Goal: Transaction & Acquisition: Book appointment/travel/reservation

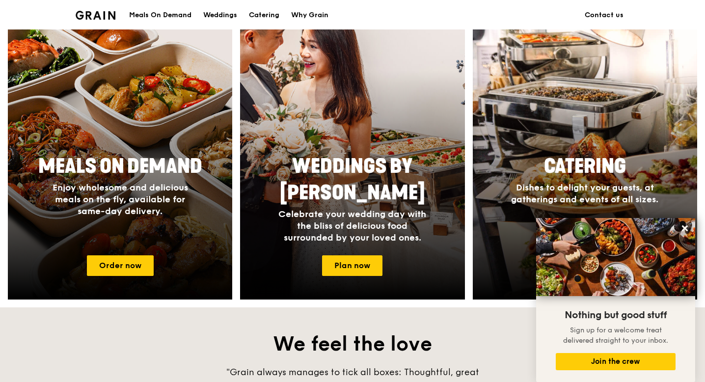
scroll to position [344, 0]
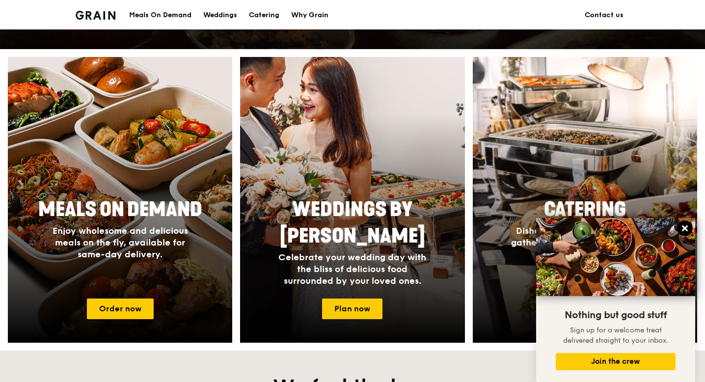
click at [684, 230] on icon at bounding box center [685, 228] width 9 height 9
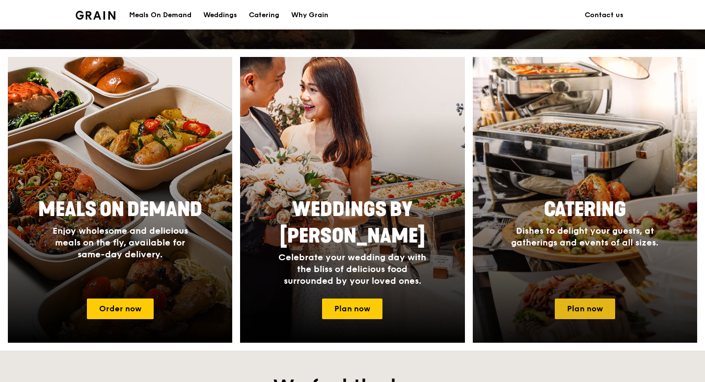
click at [587, 306] on link "Plan now" at bounding box center [585, 309] width 60 height 21
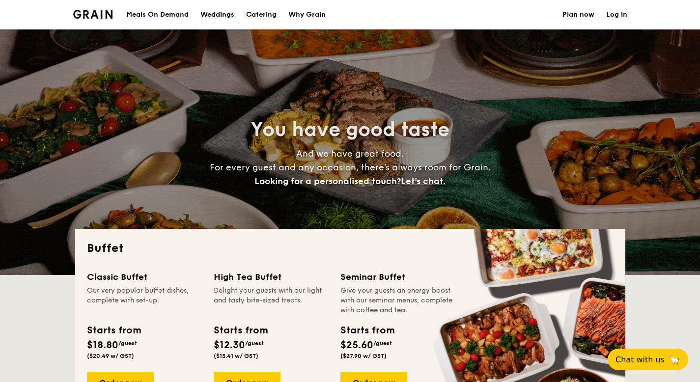
select select
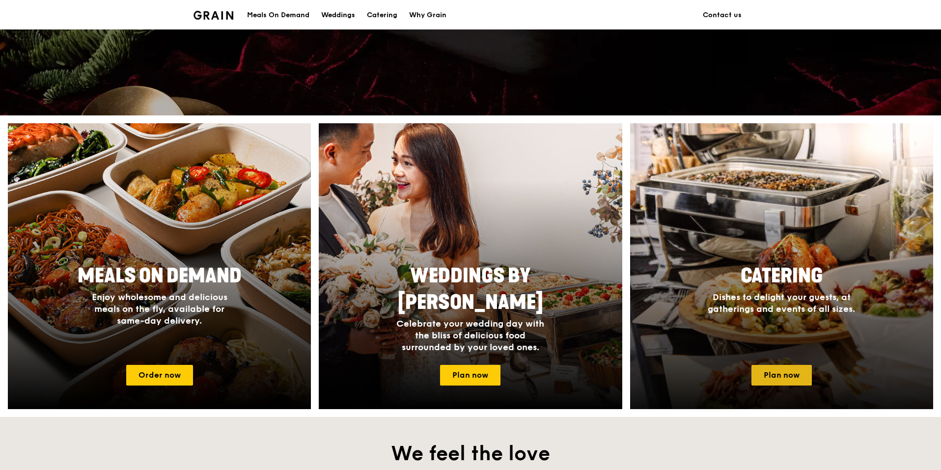
scroll to position [295, 0]
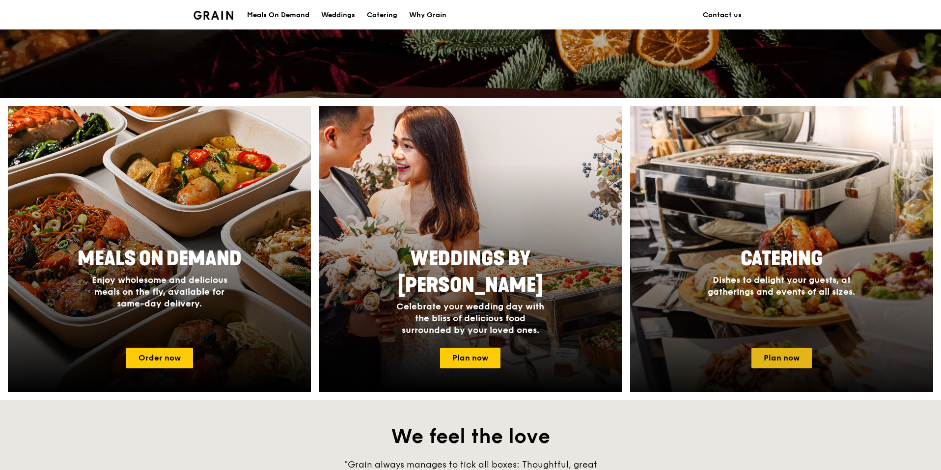
click at [792, 359] on link "Plan now" at bounding box center [781, 358] width 60 height 21
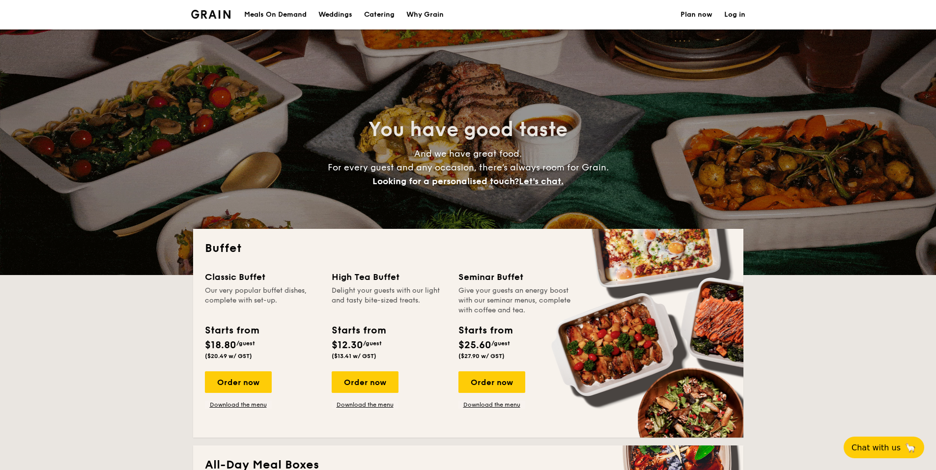
select select
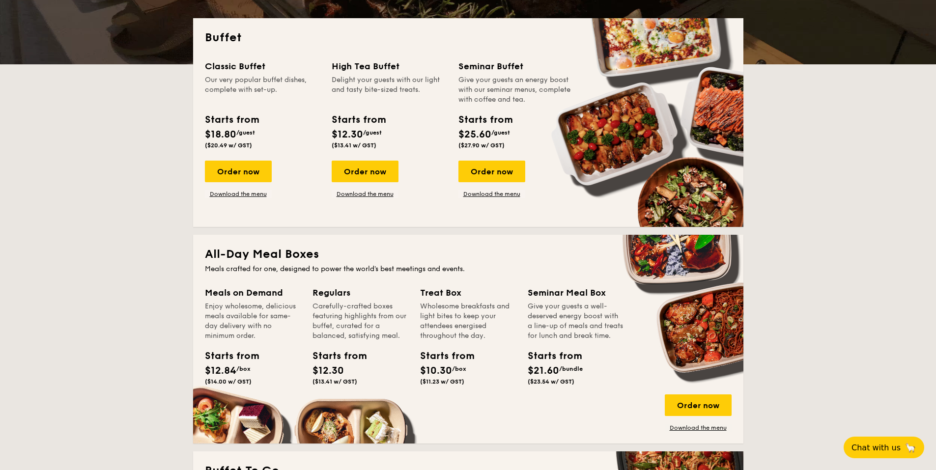
scroll to position [393, 0]
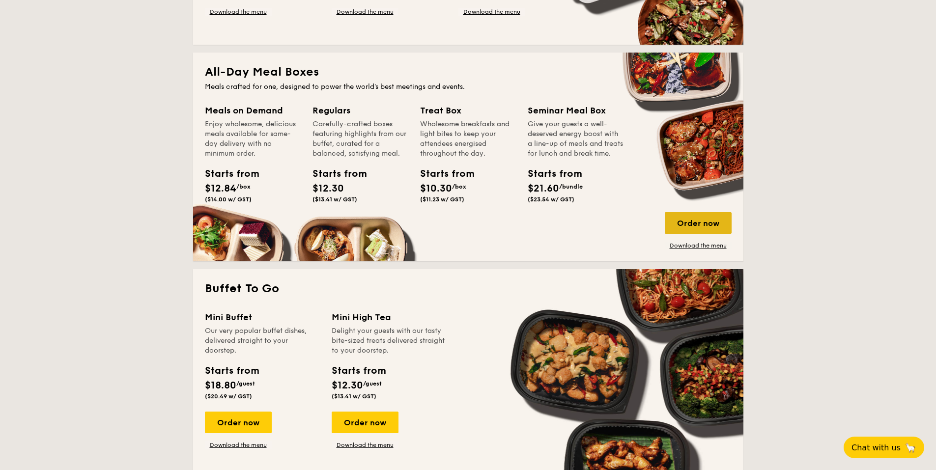
click at [689, 218] on div "Order now" at bounding box center [697, 223] width 67 height 22
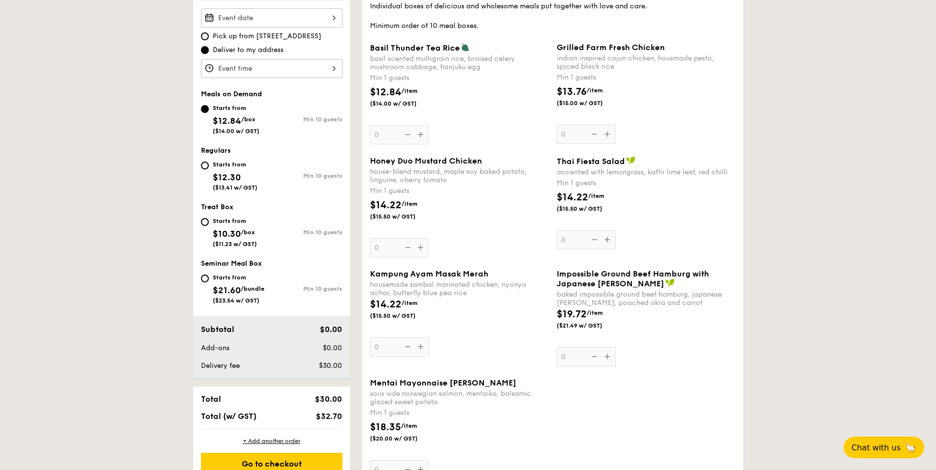
scroll to position [246, 0]
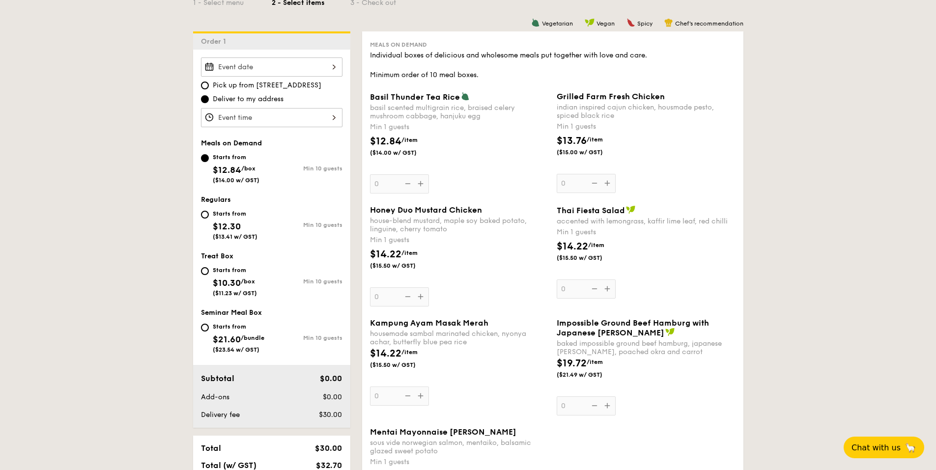
click at [233, 215] on div "Starts from" at bounding box center [235, 214] width 45 height 8
click at [209, 215] on input "Starts from $12.30 ($13.41 w/ GST) Min 10 guests" at bounding box center [205, 215] width 8 height 8
radio input "true"
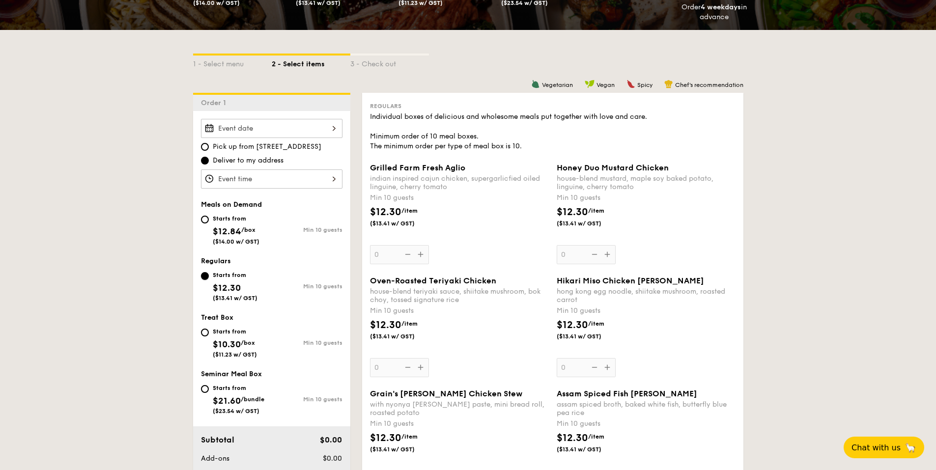
scroll to position [0, 0]
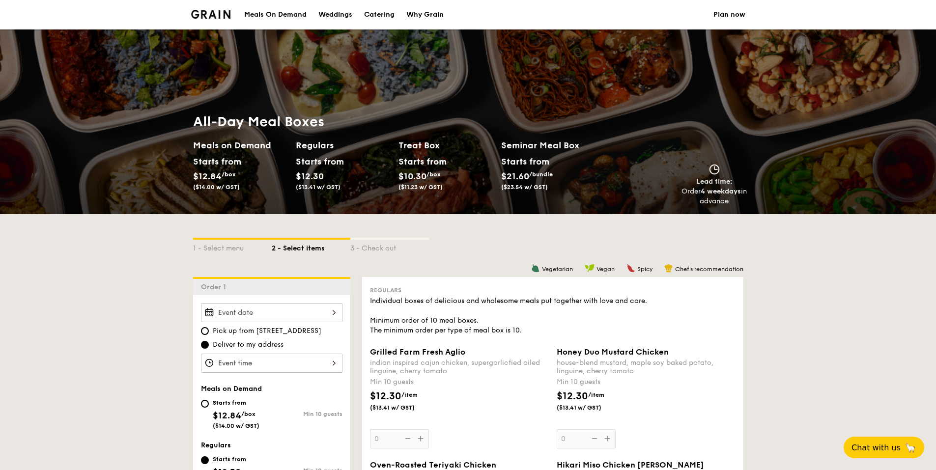
click at [200, 13] on img at bounding box center [211, 14] width 40 height 9
